Goal: Navigation & Orientation: Find specific page/section

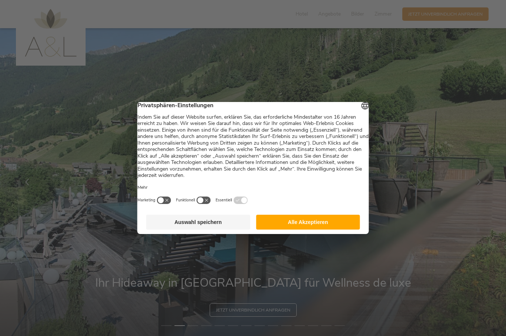
click at [225, 227] on button "Auswahl speichern" at bounding box center [198, 221] width 104 height 15
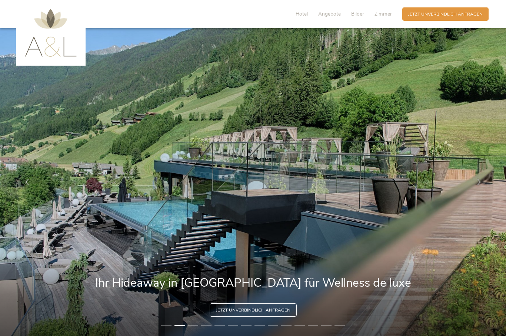
click at [483, 191] on div at bounding box center [479, 182] width 19 height 19
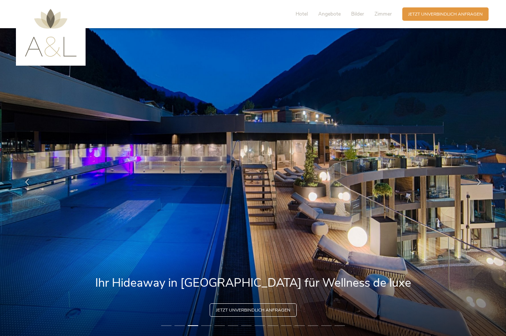
click at [478, 185] on icon at bounding box center [479, 182] width 7 height 7
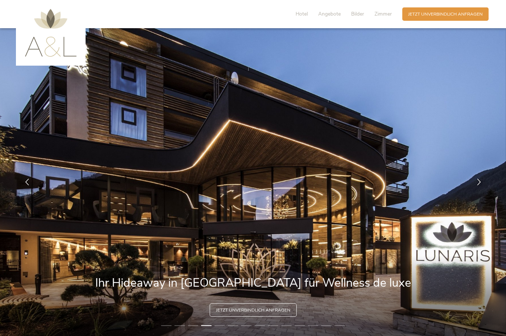
click at [482, 185] on icon at bounding box center [479, 182] width 7 height 7
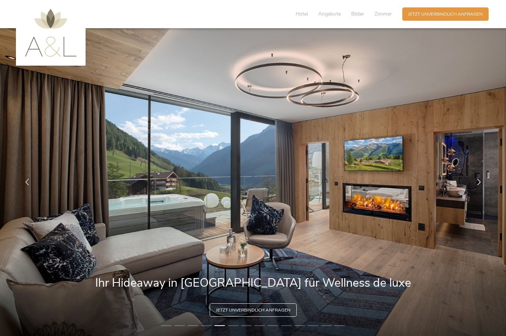
click at [482, 185] on icon at bounding box center [479, 182] width 7 height 7
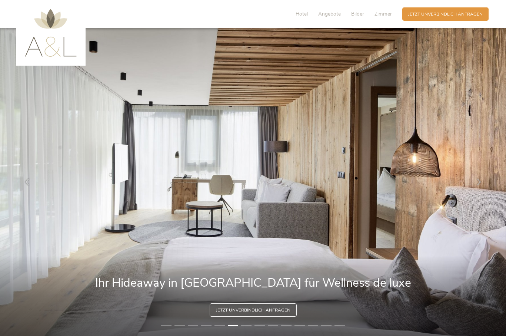
click at [477, 191] on div at bounding box center [479, 182] width 19 height 19
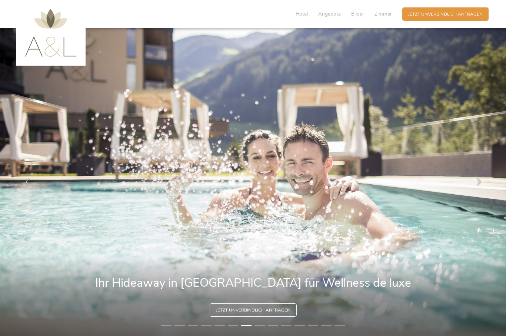
click at [480, 185] on icon at bounding box center [479, 182] width 7 height 7
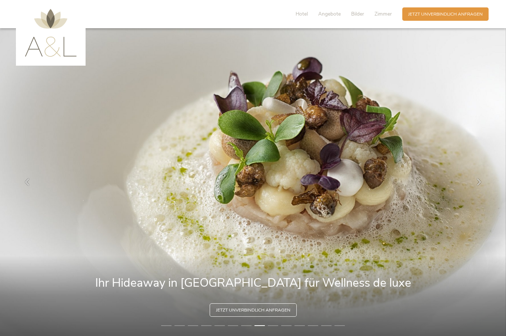
click at [482, 185] on icon at bounding box center [479, 182] width 7 height 7
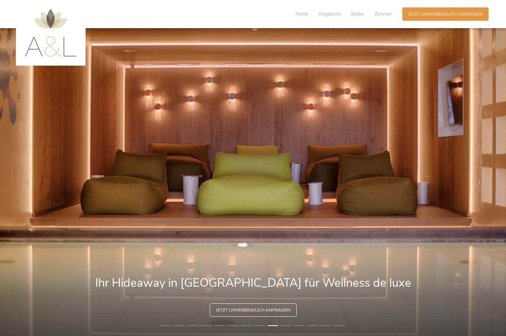
click at [482, 185] on icon at bounding box center [479, 182] width 7 height 7
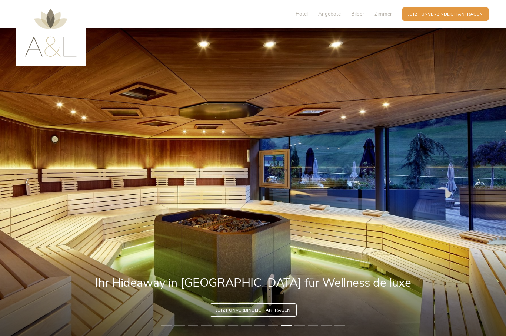
click at [482, 185] on icon at bounding box center [479, 182] width 7 height 7
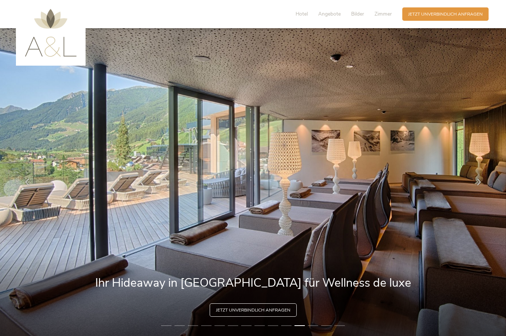
click at [481, 185] on icon at bounding box center [479, 182] width 7 height 7
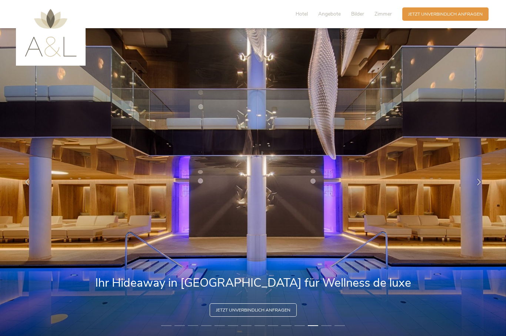
click at [481, 185] on icon at bounding box center [479, 182] width 7 height 7
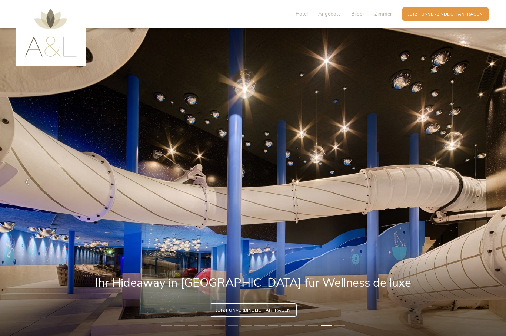
click at [482, 185] on icon at bounding box center [479, 182] width 7 height 7
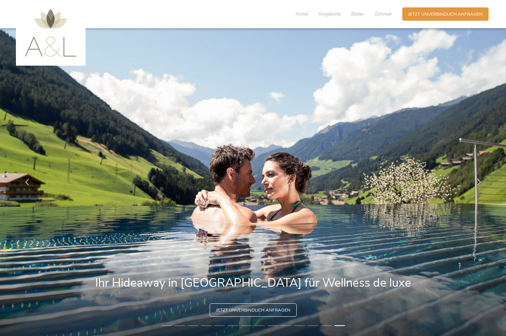
click at [482, 185] on icon at bounding box center [479, 182] width 7 height 7
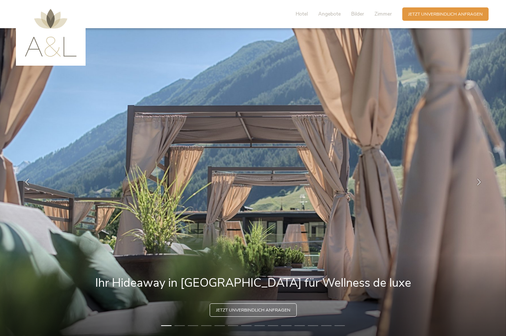
click at [480, 185] on icon at bounding box center [479, 182] width 7 height 7
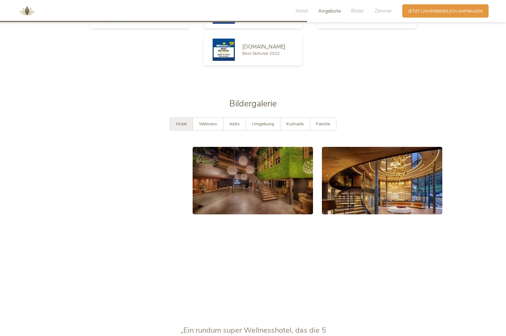
scroll to position [1145, 0]
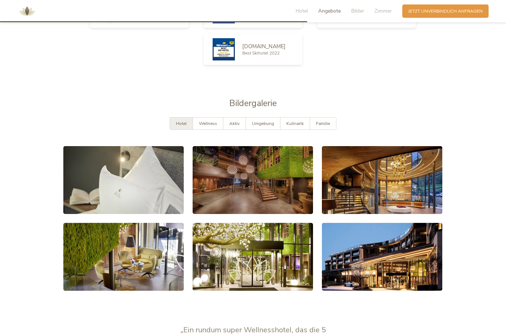
click at [300, 126] on span "Kulinarik" at bounding box center [294, 123] width 17 height 6
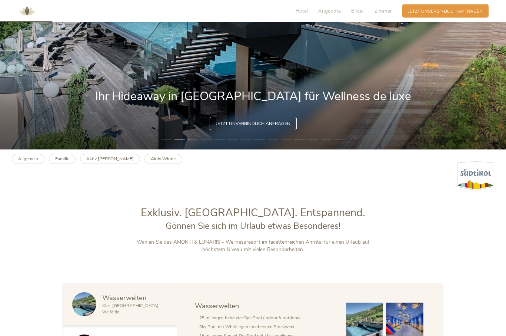
scroll to position [0, 0]
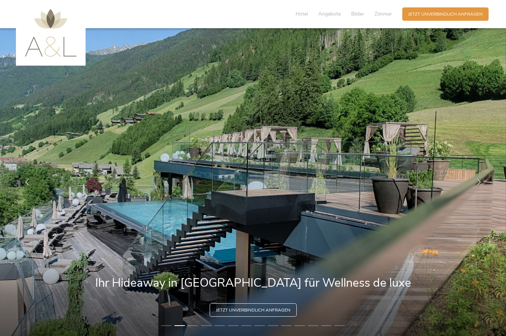
click at [303, 16] on span "Hotel" at bounding box center [302, 13] width 12 height 7
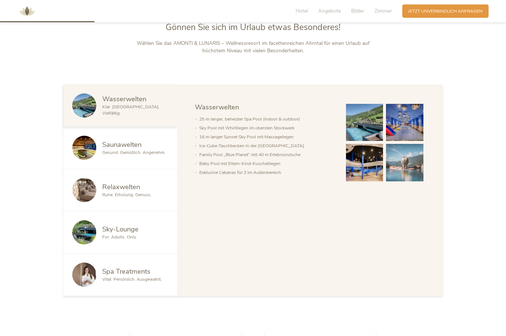
scroll to position [387, 0]
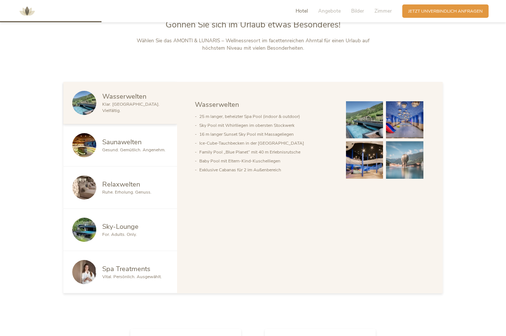
click at [120, 237] on span "For. Adults. Only." at bounding box center [119, 234] width 35 height 6
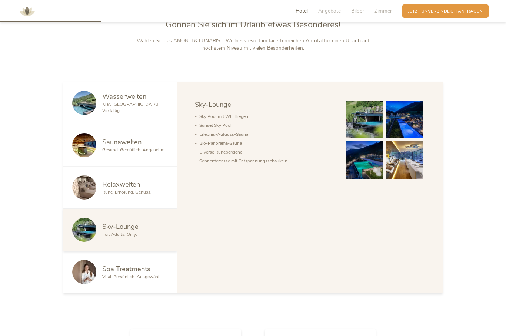
click at [136, 279] on span "Vital. Persönlich. Ausgewählt." at bounding box center [132, 276] width 60 height 6
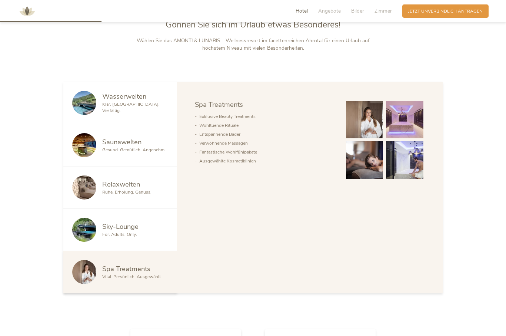
click at [131, 189] on span "Relaxwelten" at bounding box center [121, 183] width 38 height 9
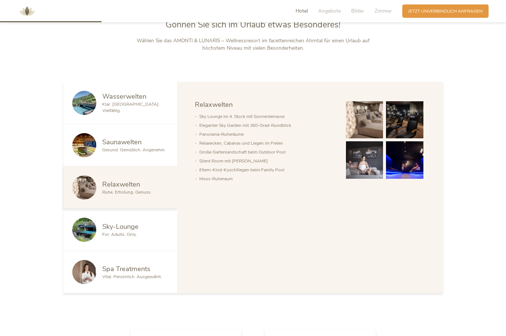
click at [136, 146] on span "Saunawelten" at bounding box center [121, 141] width 39 height 9
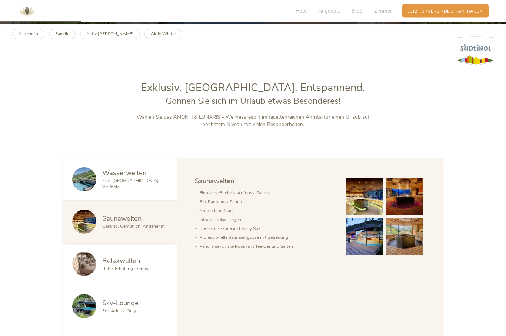
click at [130, 177] on span "Wasserwelten" at bounding box center [124, 172] width 44 height 9
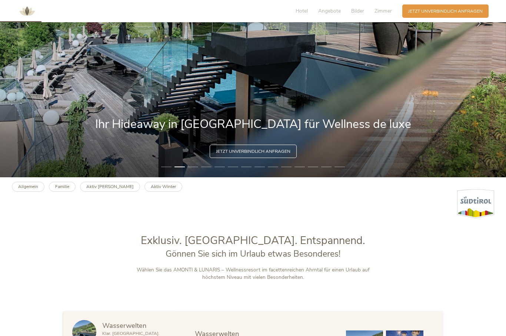
scroll to position [158, 0]
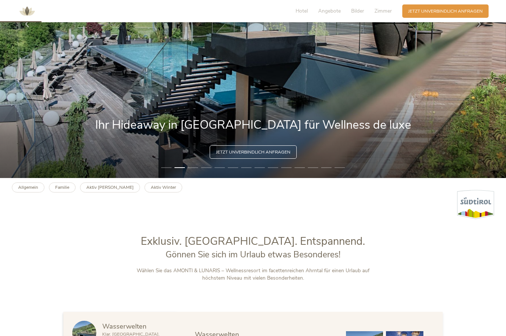
click at [140, 178] on img at bounding box center [253, 23] width 506 height 307
click at [151, 190] on b "Aktiv Winter" at bounding box center [163, 187] width 25 height 6
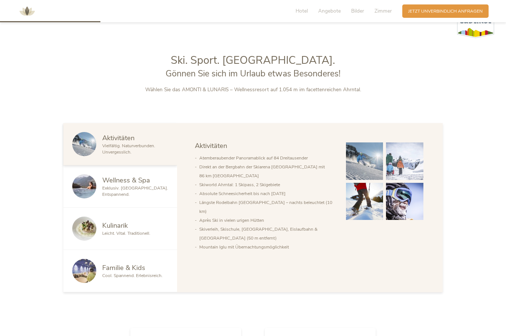
scroll to position [339, 0]
click at [127, 229] on span "Kulinarik" at bounding box center [115, 224] width 26 height 9
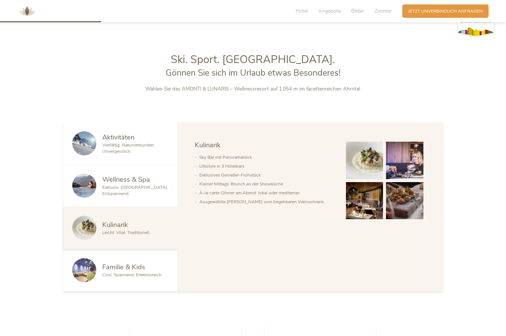
click at [132, 271] on span "Familie & Kids" at bounding box center [123, 266] width 43 height 9
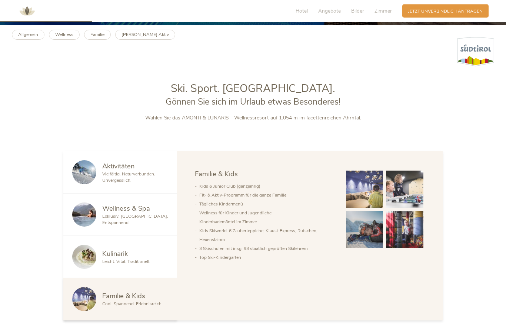
scroll to position [310, 0]
click at [146, 213] on span "Wellness & Spa" at bounding box center [126, 207] width 48 height 9
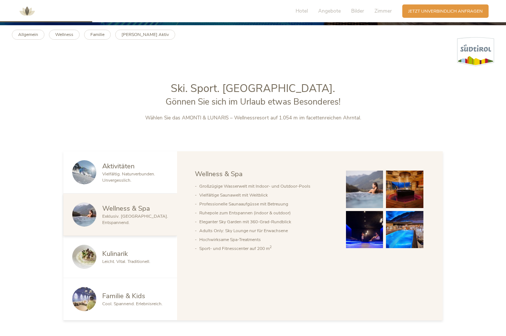
click at [134, 183] on span "Vielfältig. Naturverbunden. Unvergesslich." at bounding box center [128, 177] width 53 height 12
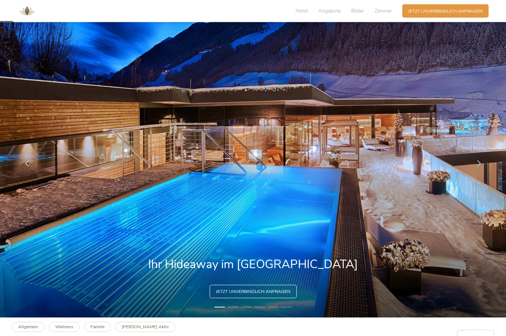
scroll to position [0, 0]
